Goal: Information Seeking & Learning: Find specific fact

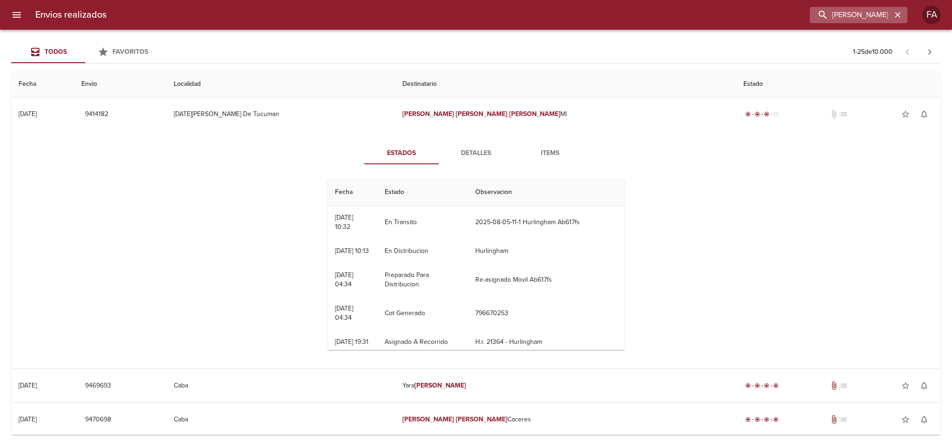
drag, startPoint x: 897, startPoint y: 14, endPoint x: 874, endPoint y: 14, distance: 23.2
click at [894, 14] on icon "button" at bounding box center [897, 14] width 9 height 9
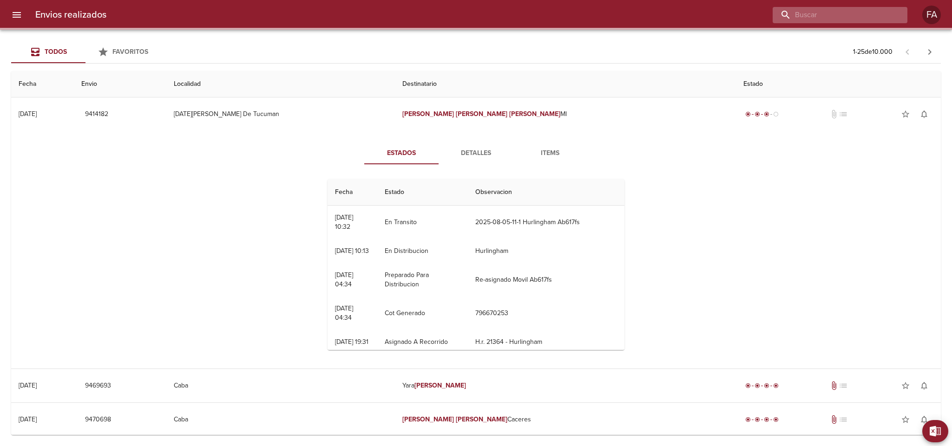
click at [874, 14] on input "buscar" at bounding box center [831, 15] width 119 height 16
paste input "[PERSON_NAME]"
type input "[PERSON_NAME]"
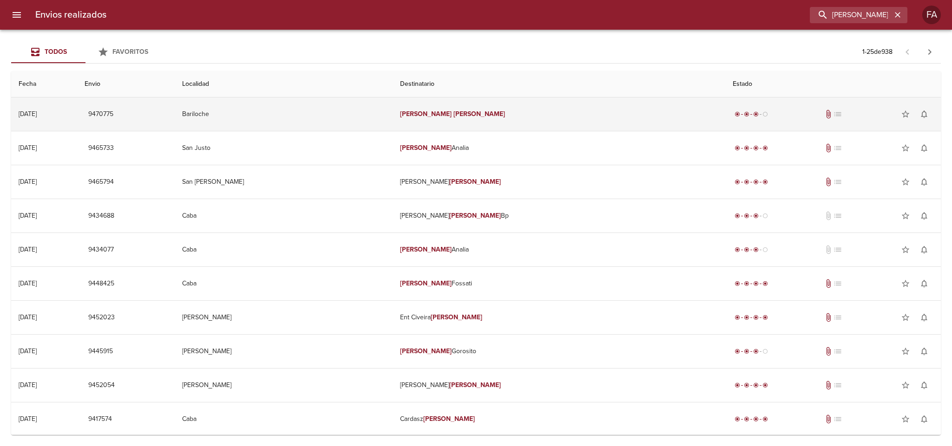
click at [329, 109] on td "Bariloche" at bounding box center [284, 114] width 218 height 33
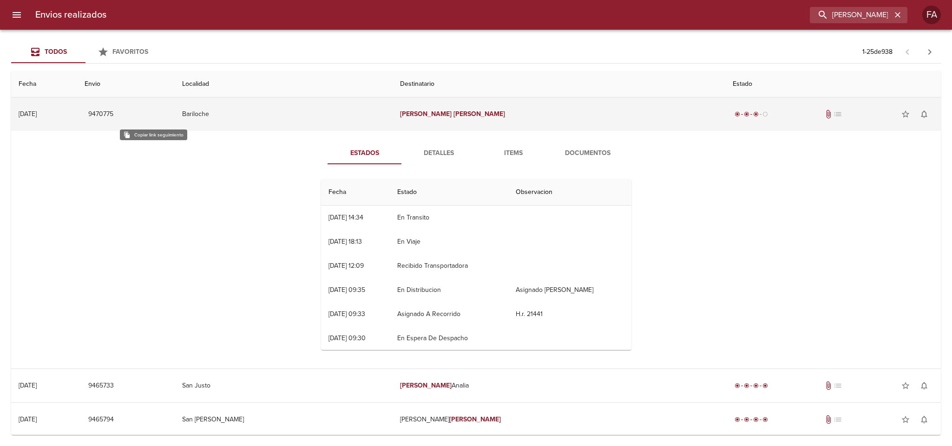
click at [113, 115] on span "9470775" at bounding box center [100, 115] width 25 height 12
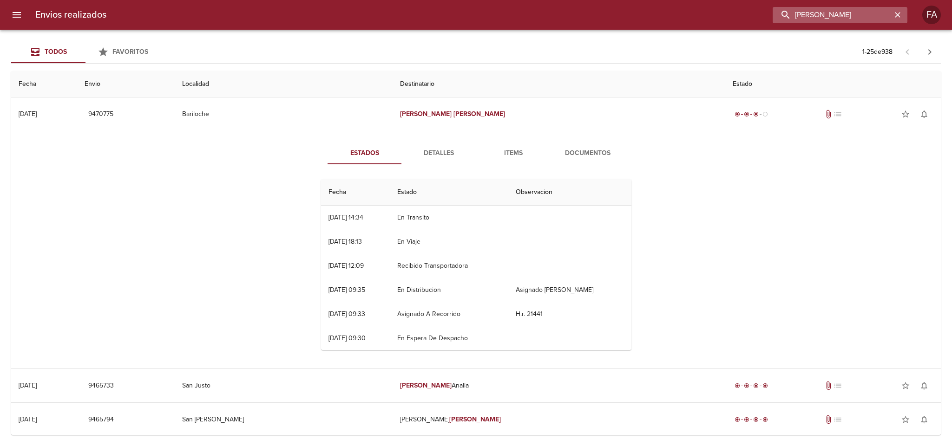
click at [890, 22] on input "[PERSON_NAME]" at bounding box center [831, 15] width 119 height 16
drag, startPoint x: 786, startPoint y: 18, endPoint x: 726, endPoint y: 19, distance: 59.4
click at [726, 19] on div "[PERSON_NAME]" at bounding box center [510, 15] width 793 height 16
paste input "[PERSON_NAME]"
type input "[PERSON_NAME]"
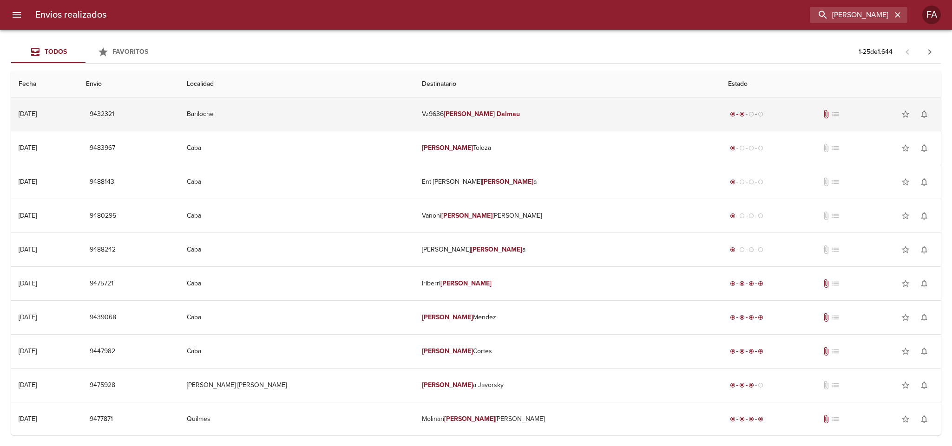
click at [385, 113] on td "Bariloche" at bounding box center [296, 114] width 235 height 33
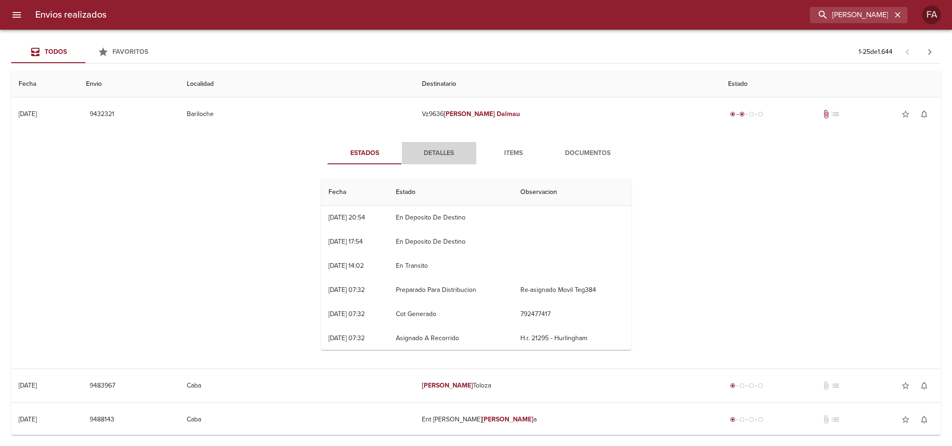
drag, startPoint x: 444, startPoint y: 157, endPoint x: 442, endPoint y: 161, distance: 4.8
click at [443, 155] on span "Detalles" at bounding box center [438, 154] width 63 height 12
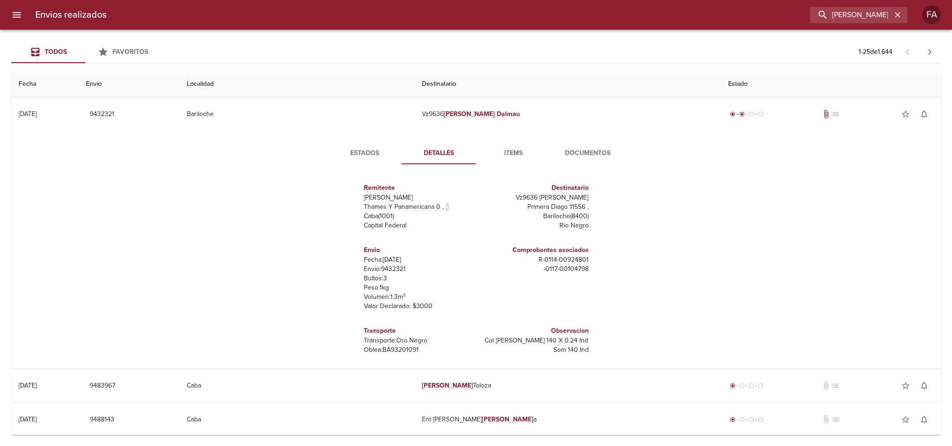
click at [385, 272] on p "Envío: 9432321" at bounding box center [418, 269] width 109 height 9
copy p "9432321"
drag, startPoint x: 524, startPoint y: 260, endPoint x: 488, endPoint y: 175, distance: 92.4
click at [585, 260] on div "Remitente Wamaro [PERSON_NAME] Y Panamericana 0 ,   Caba ( 1001 ) Capital Feder…" at bounding box center [476, 265] width 318 height 186
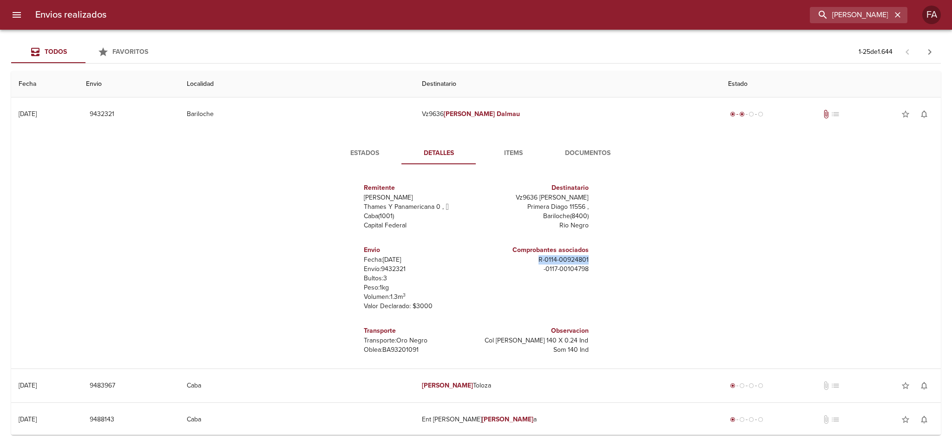
copy p "R - 0114 - 00924801"
drag, startPoint x: 522, startPoint y: 199, endPoint x: 588, endPoint y: 202, distance: 67.0
click at [588, 202] on div "Remitente Wamaro [PERSON_NAME] Y Panamericana 0 ,   Caba ( 1001 ) Capital Feder…" at bounding box center [476, 265] width 318 height 186
copy div "Vz9636 [PERSON_NAME] Primera Diago 11556 ,"
drag, startPoint x: 548, startPoint y: 208, endPoint x: 527, endPoint y: 211, distance: 21.1
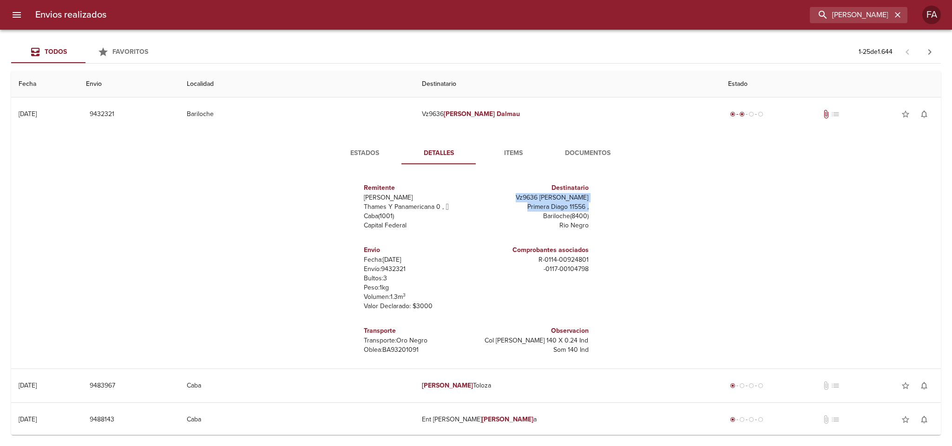
click at [548, 208] on p "Primera Diago 11556 ," at bounding box center [534, 206] width 109 height 9
click at [515, 202] on p "Primera Diago 11556 ," at bounding box center [534, 206] width 109 height 9
drag, startPoint x: 512, startPoint y: 195, endPoint x: 538, endPoint y: 148, distance: 54.0
click at [582, 195] on div "Remitente Wamaro [PERSON_NAME] Y Panamericana 0 ,   Caba ( 1001 ) Capital Feder…" at bounding box center [476, 265] width 318 height 186
